Goal: Information Seeking & Learning: Learn about a topic

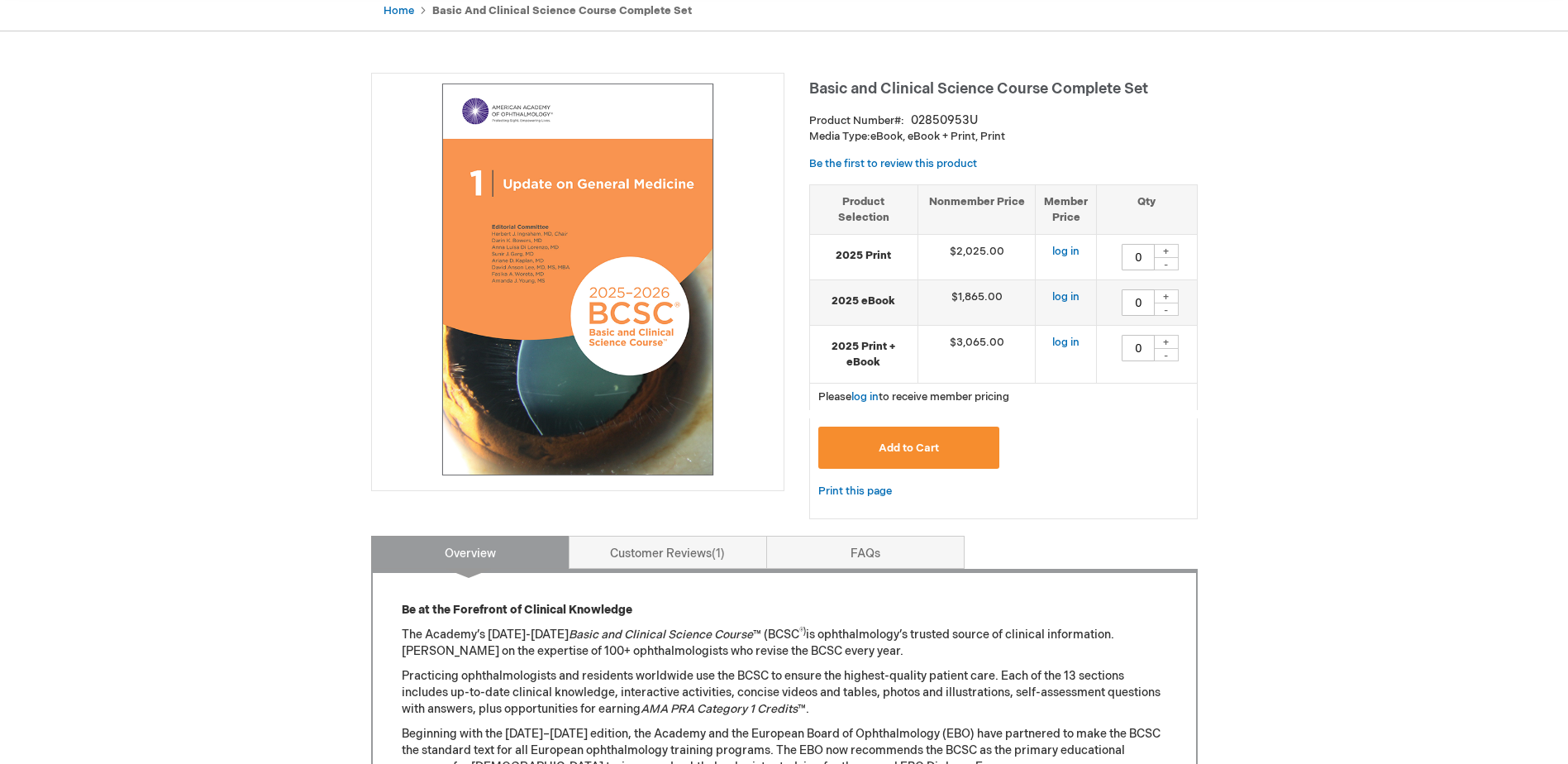
scroll to position [331, 0]
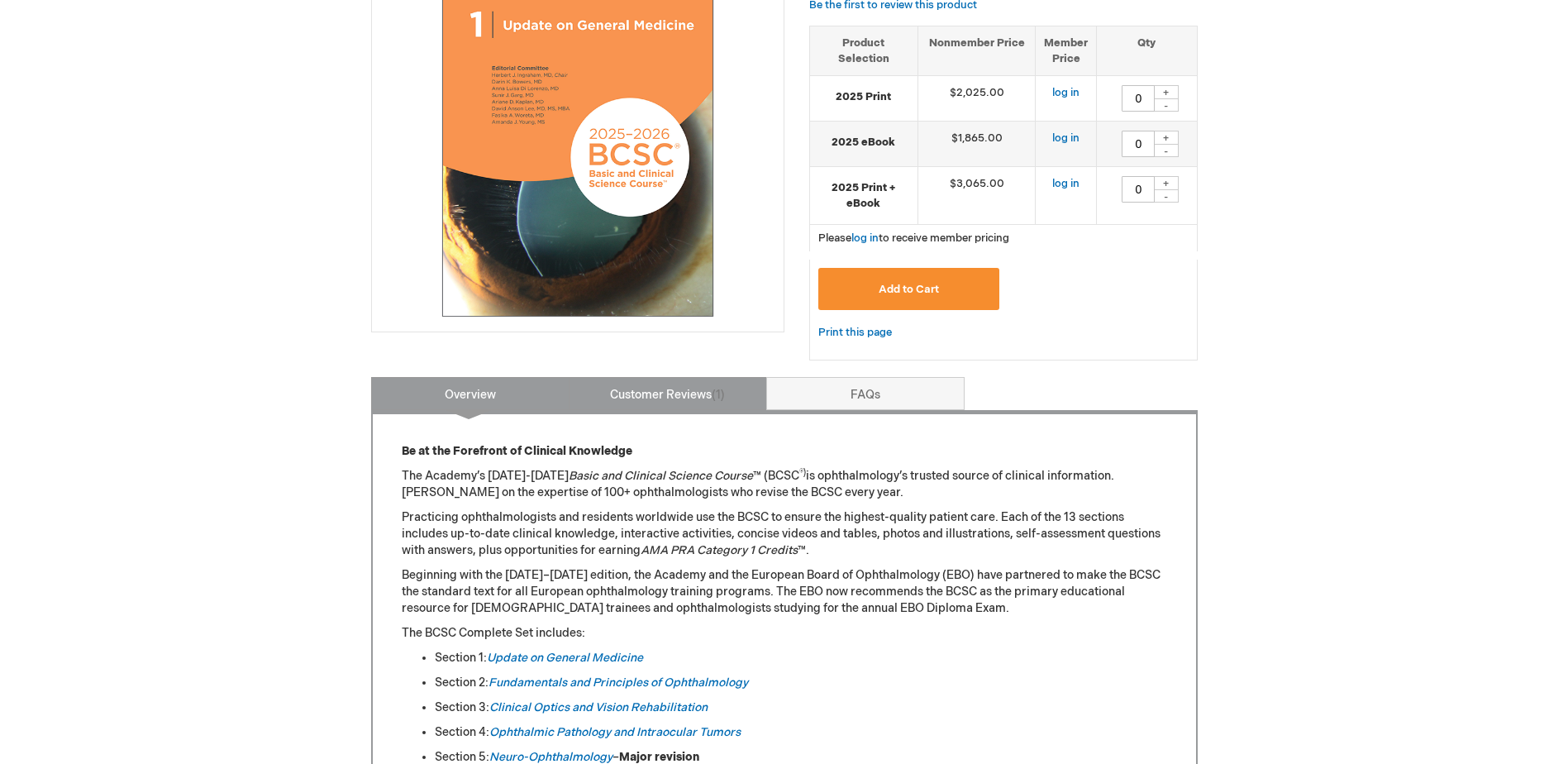
click at [733, 389] on link "Customer Reviews 1" at bounding box center [667, 394] width 198 height 33
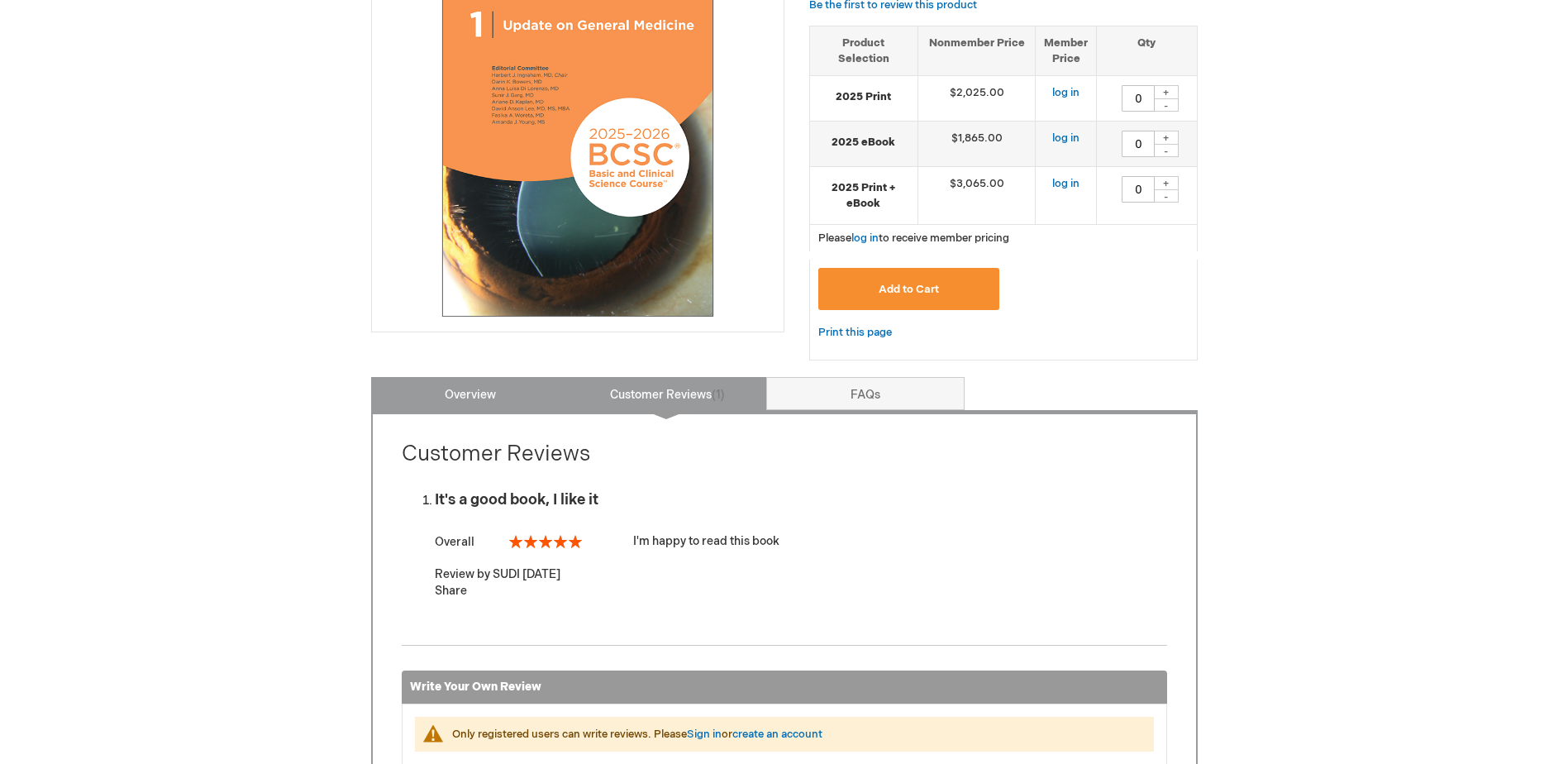
click at [530, 398] on link "Overview" at bounding box center [470, 394] width 198 height 33
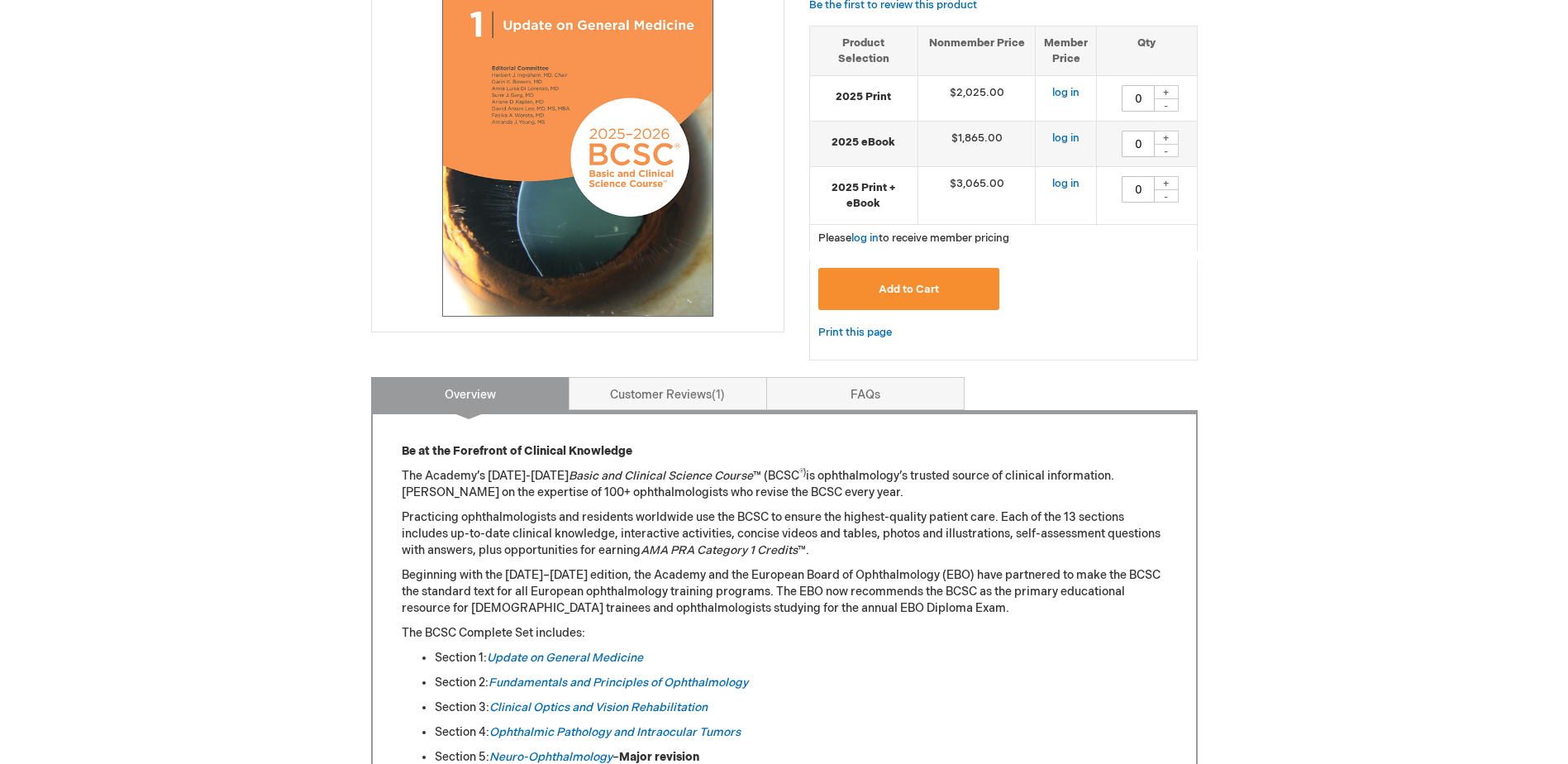
scroll to position [708, 0]
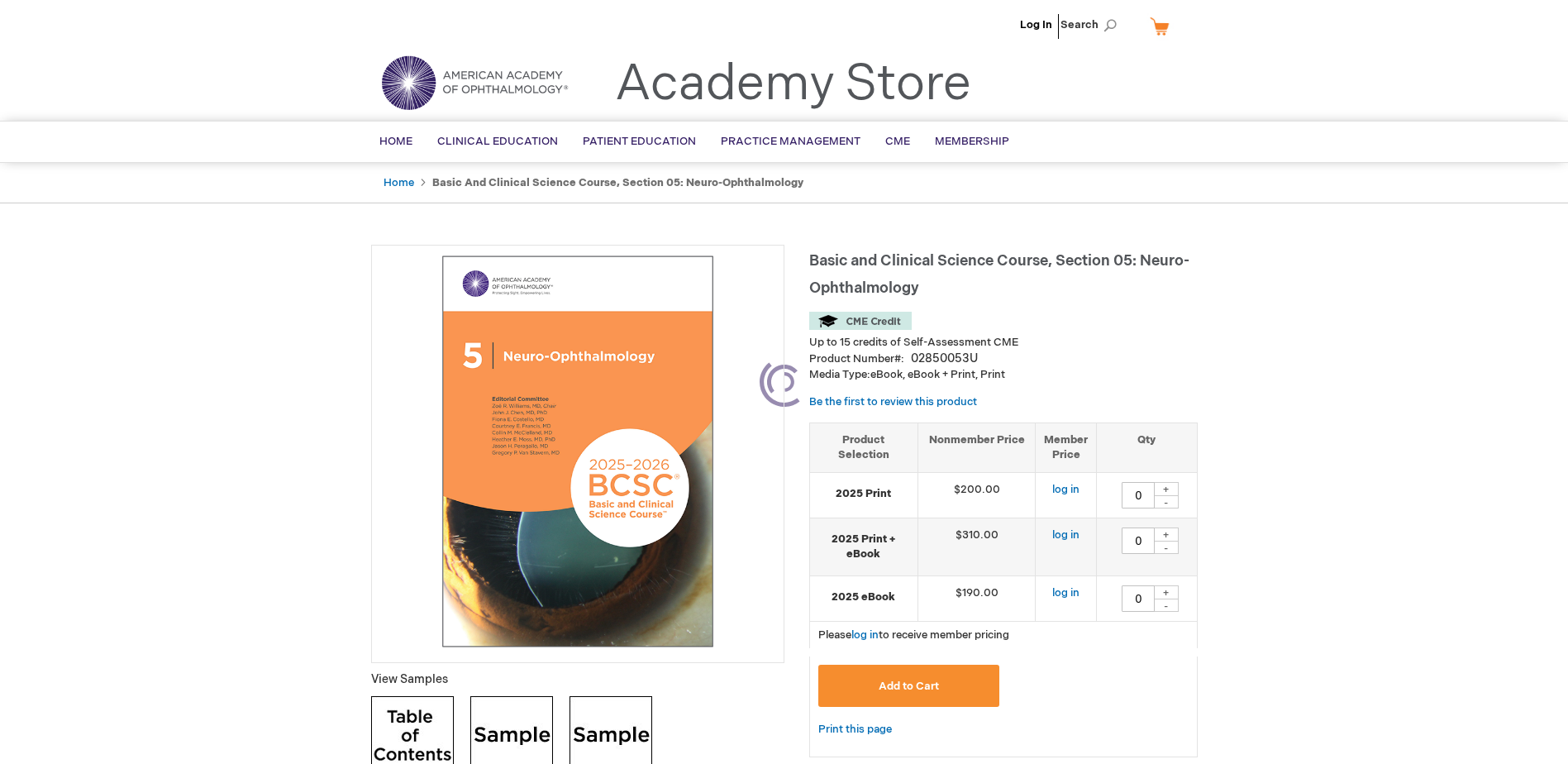
type input "0"
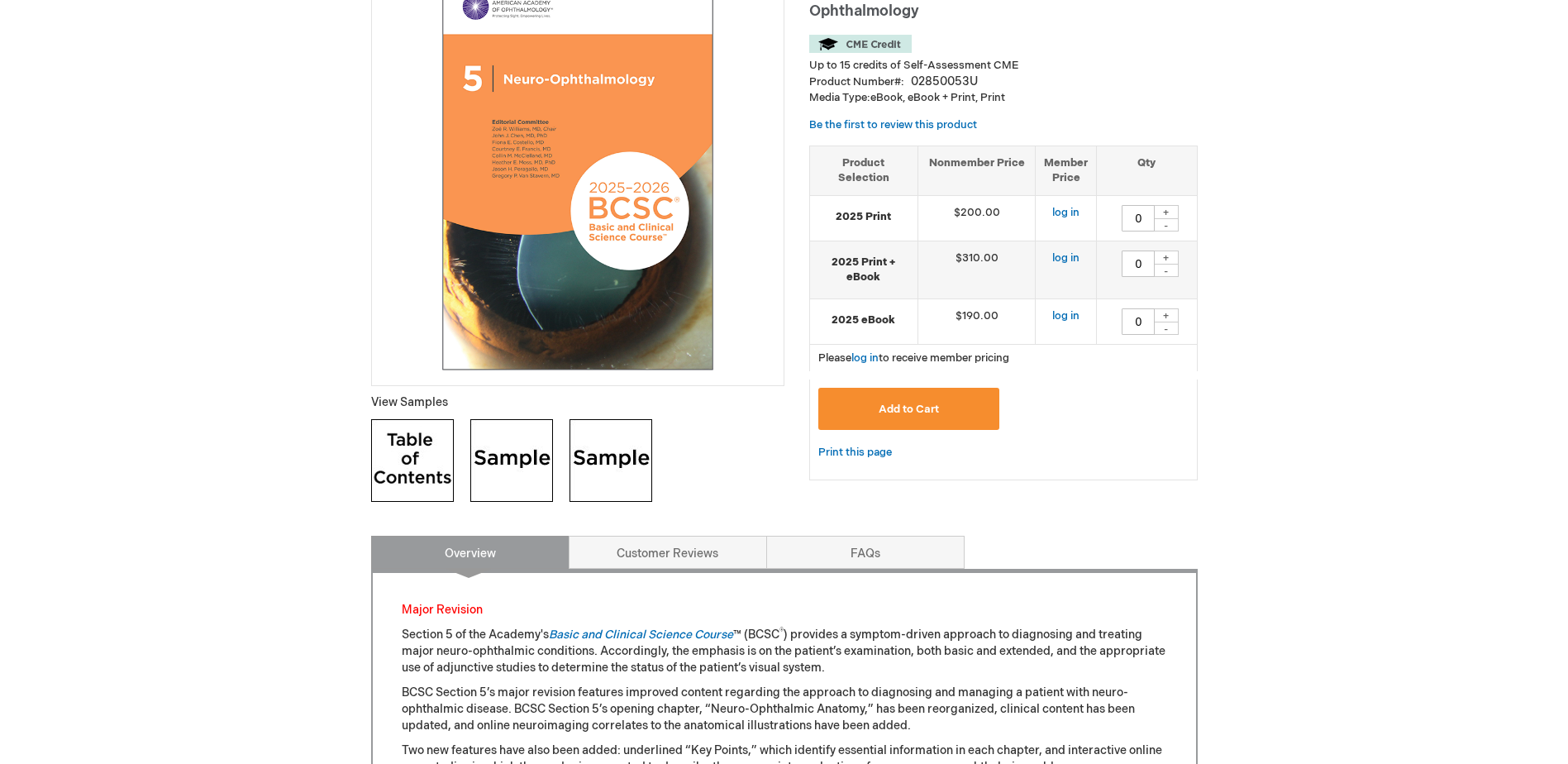
scroll to position [413, 0]
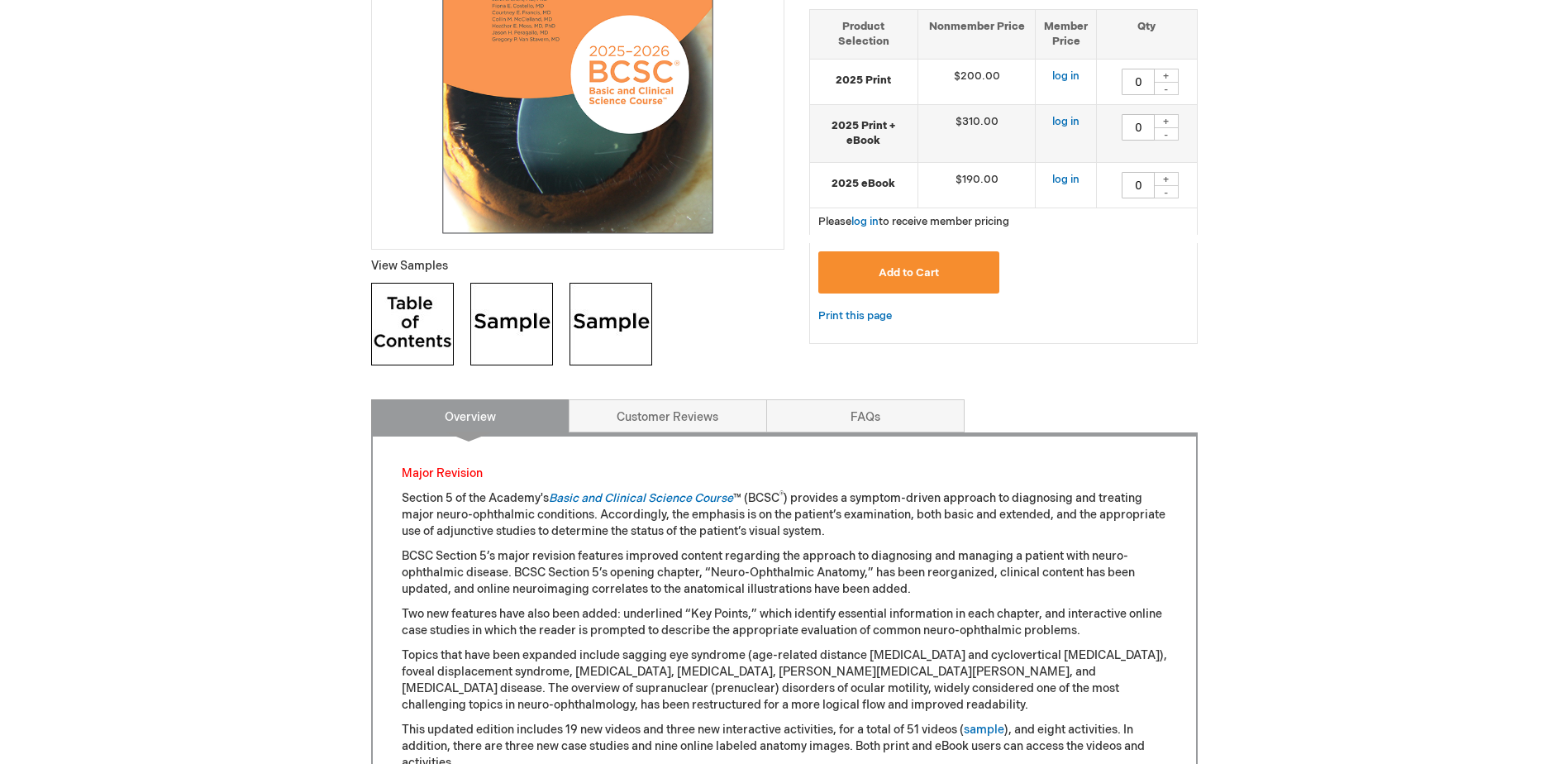
click at [428, 306] on img at bounding box center [413, 324] width 83 height 83
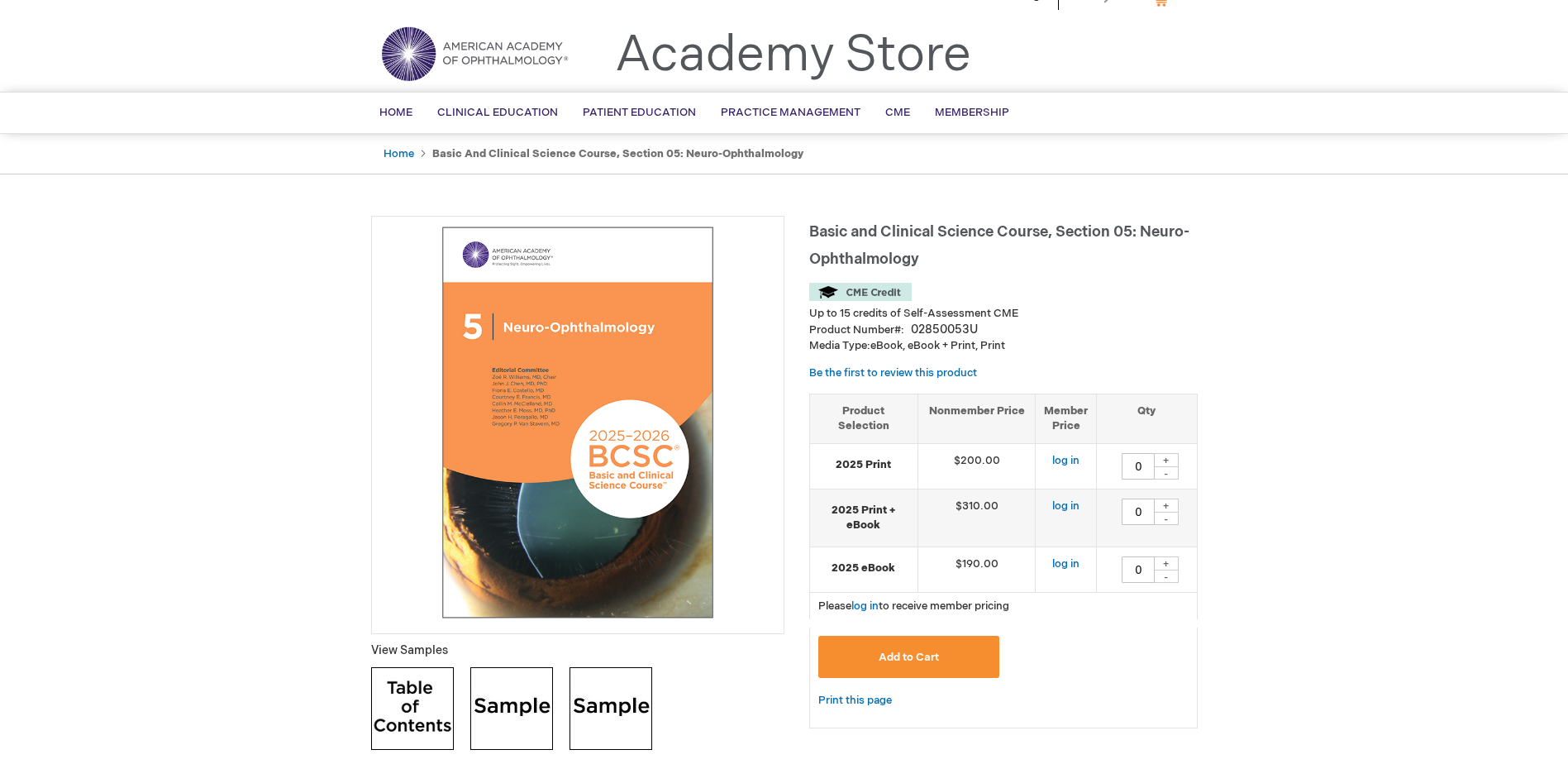
scroll to position [0, 0]
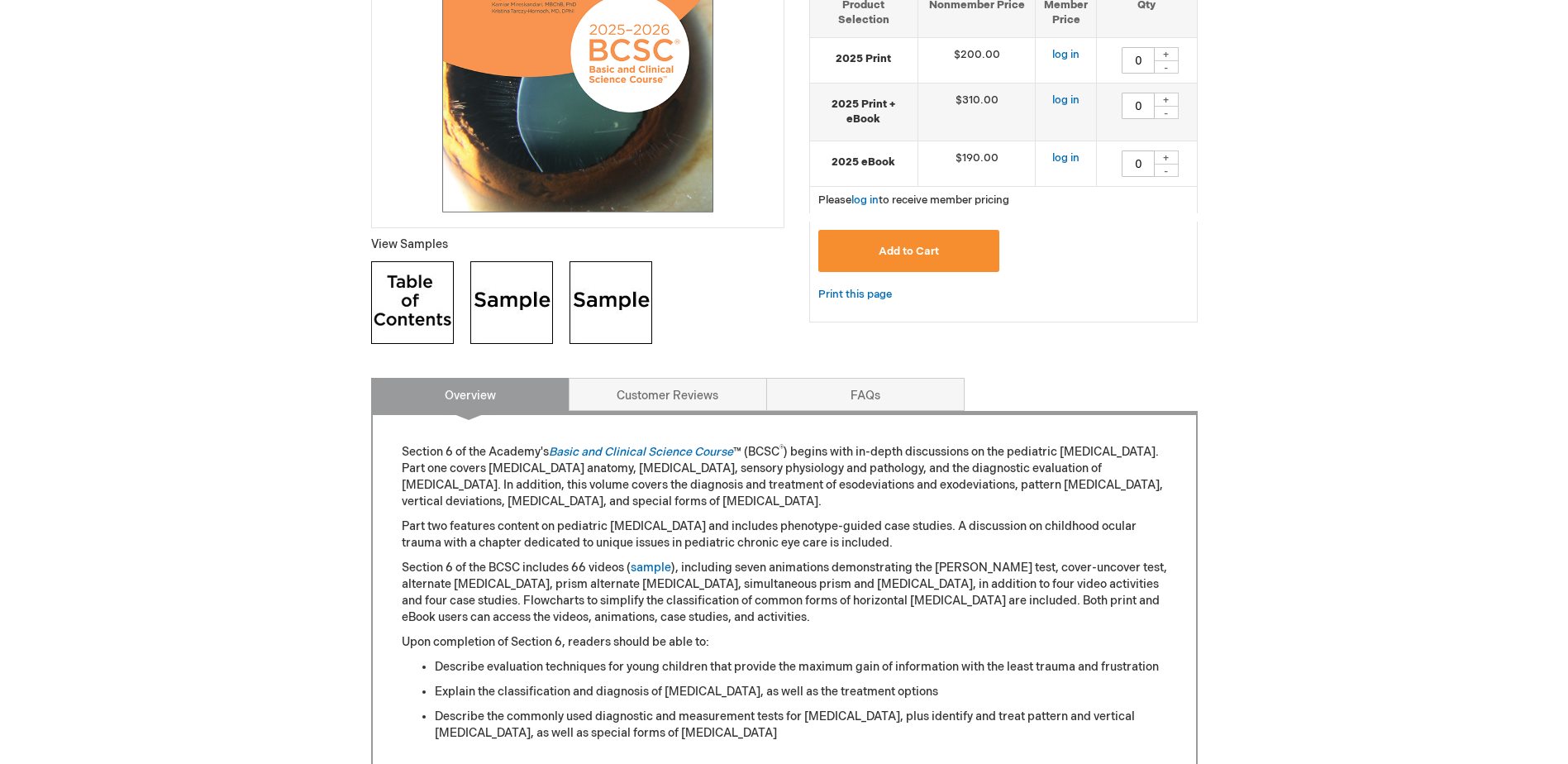
scroll to position [578, 0]
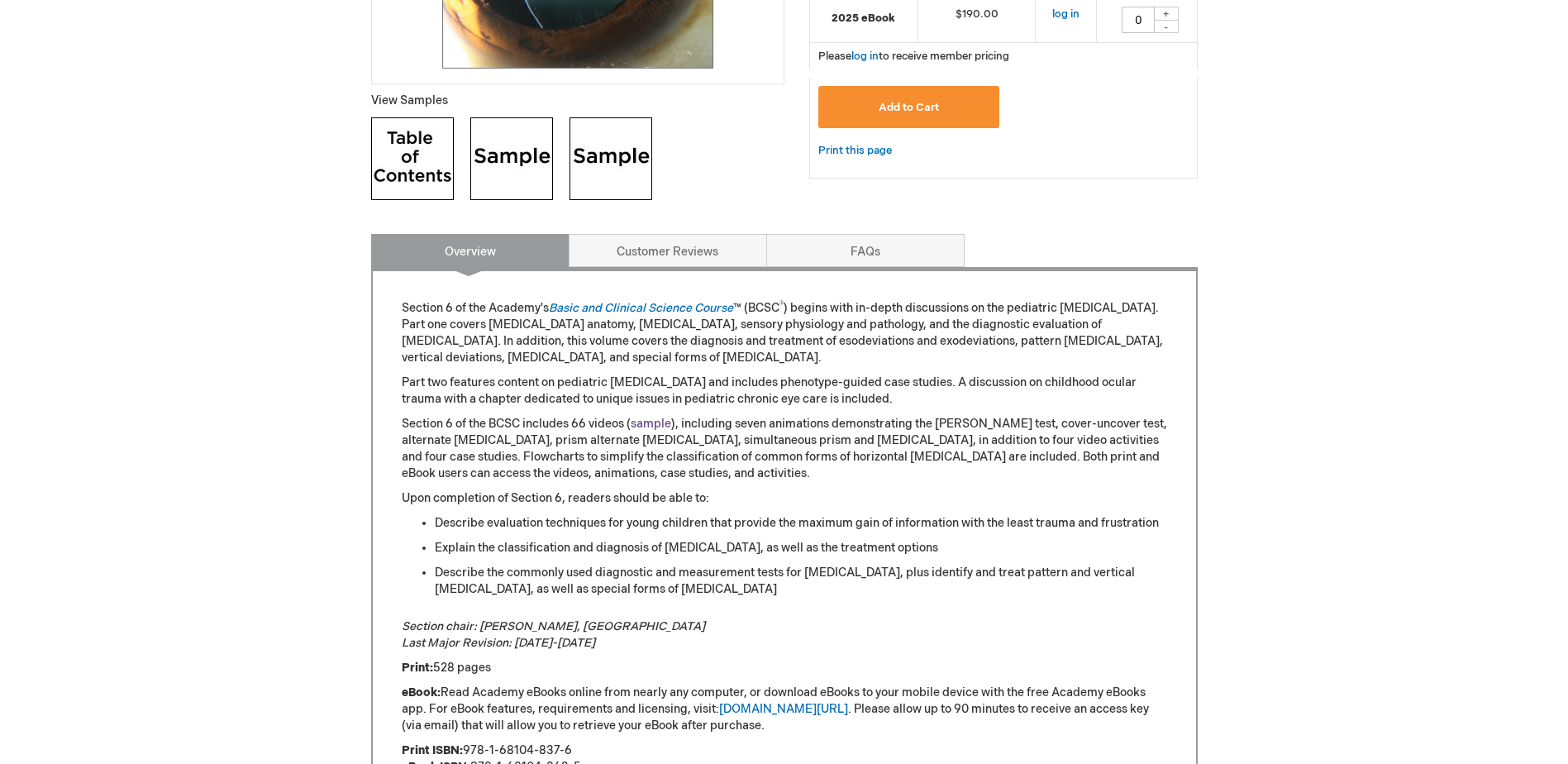
click at [661, 421] on link "sample" at bounding box center [650, 423] width 41 height 14
